Goal: Information Seeking & Learning: Check status

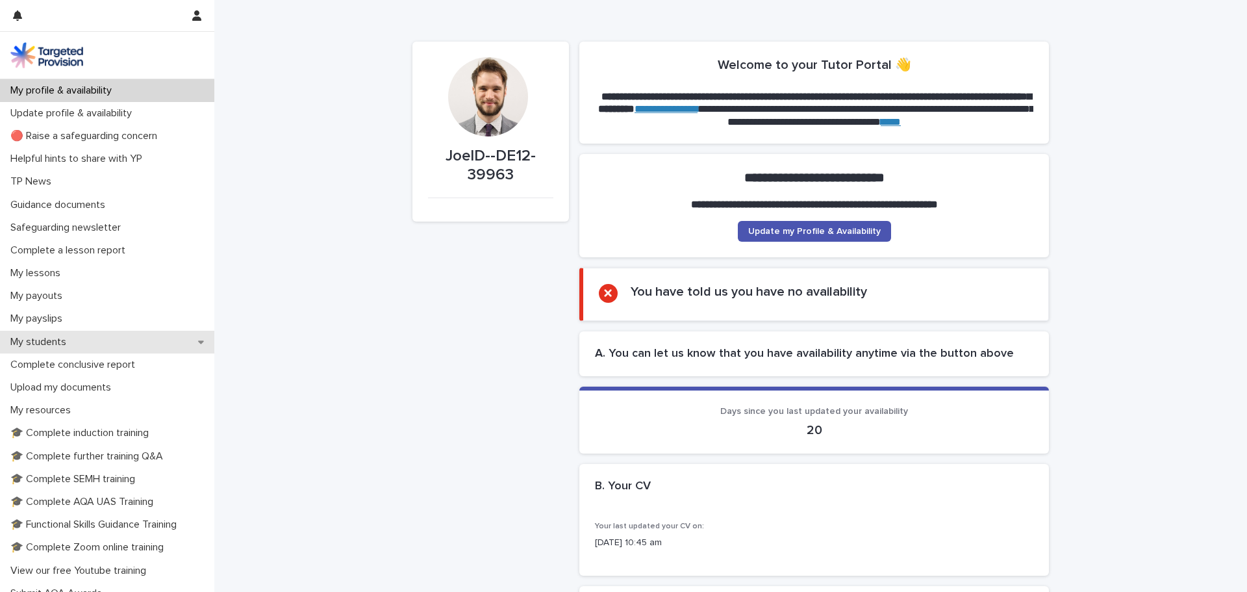
click at [81, 342] on div "My students" at bounding box center [107, 342] width 214 height 23
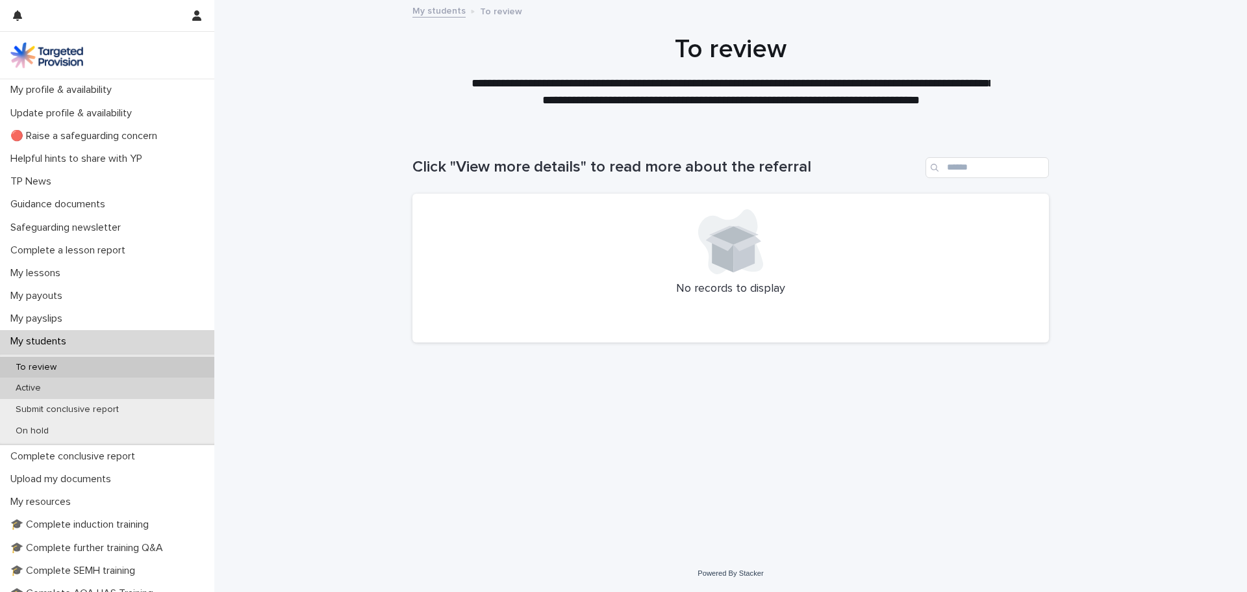
click at [56, 384] on div "Active" at bounding box center [107, 387] width 214 height 21
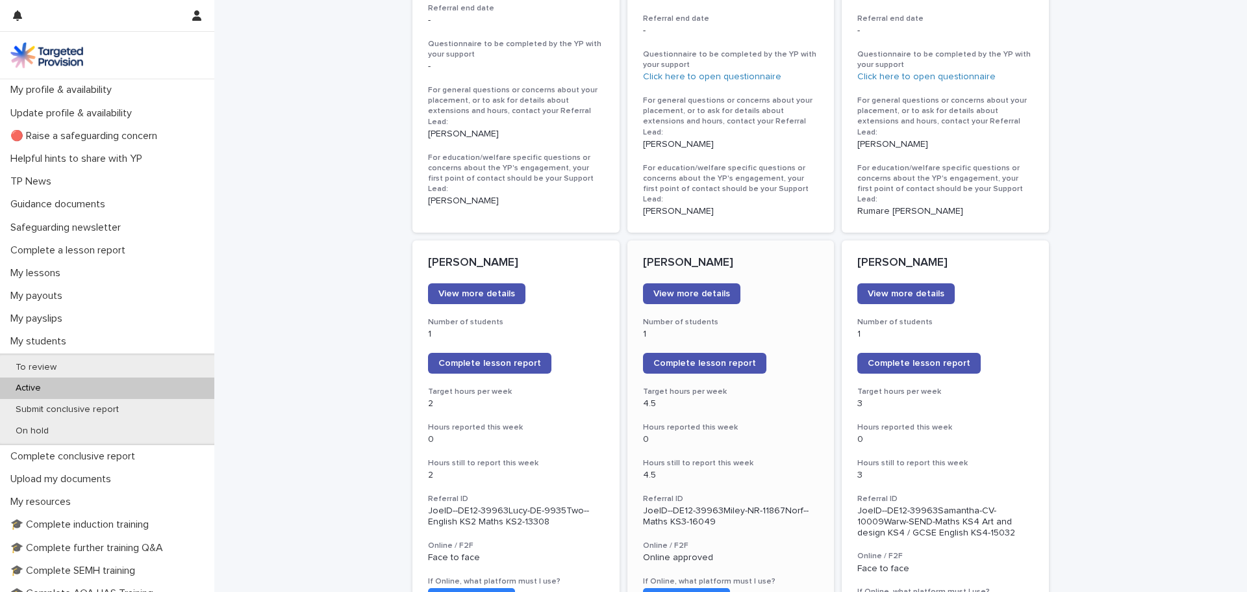
scroll to position [1754, 0]
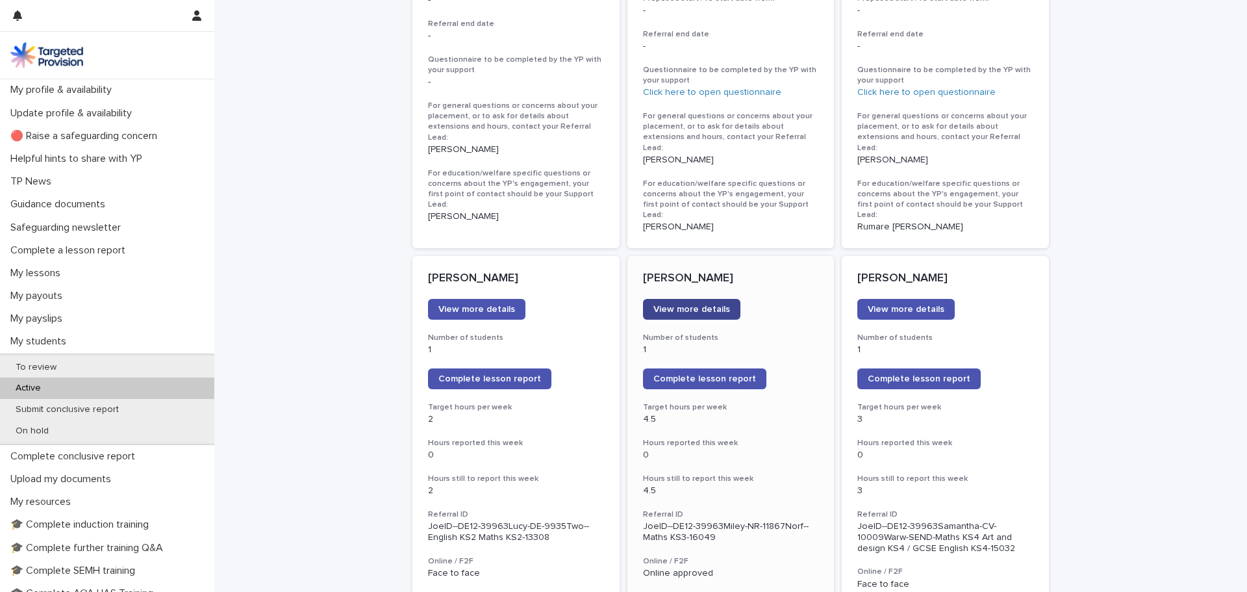
click at [678, 305] on span "View more details" at bounding box center [692, 309] width 77 height 9
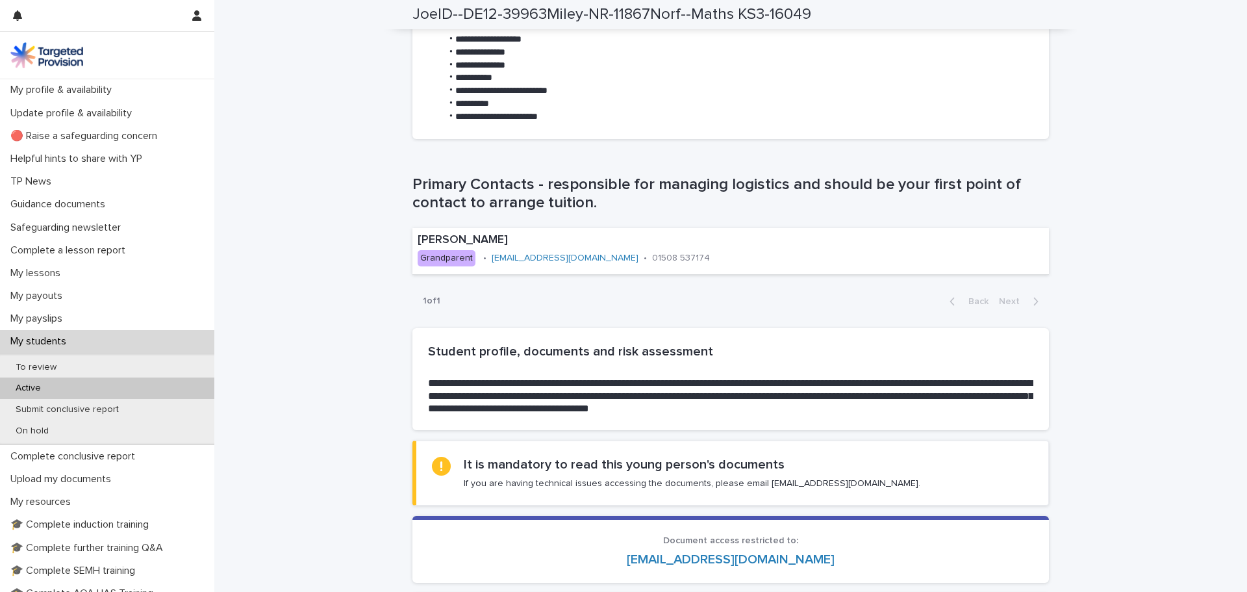
scroll to position [715, 0]
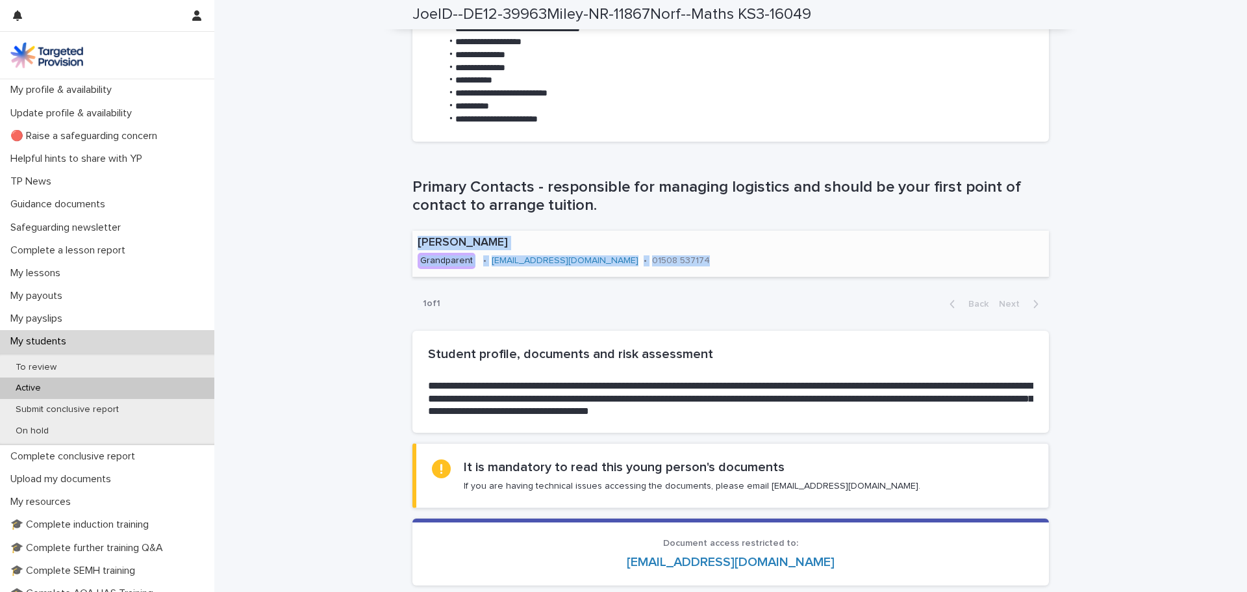
drag, startPoint x: 413, startPoint y: 239, endPoint x: 663, endPoint y: 262, distance: 250.5
click at [663, 262] on div "[PERSON_NAME] Grandparent • [EMAIL_ADDRESS][DOMAIN_NAME] • 01508 537174" at bounding box center [609, 253] width 393 height 45
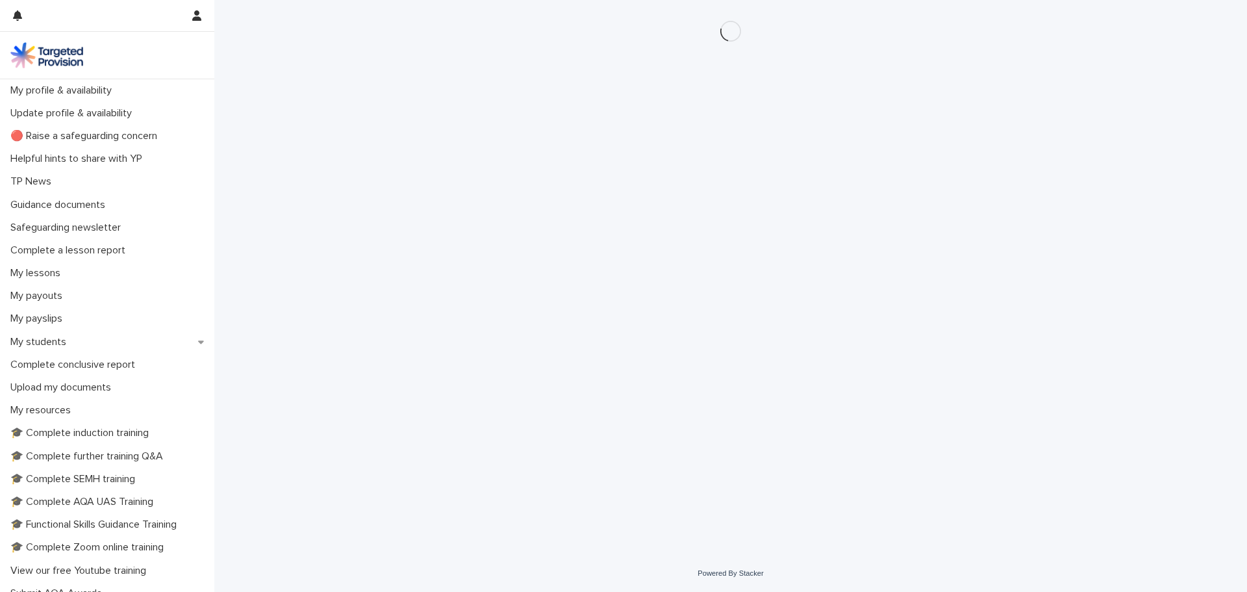
click at [670, 263] on div "Loading... Saving… Loading... Saving…" at bounding box center [731, 261] width 650 height 522
